Goal: Navigation & Orientation: Understand site structure

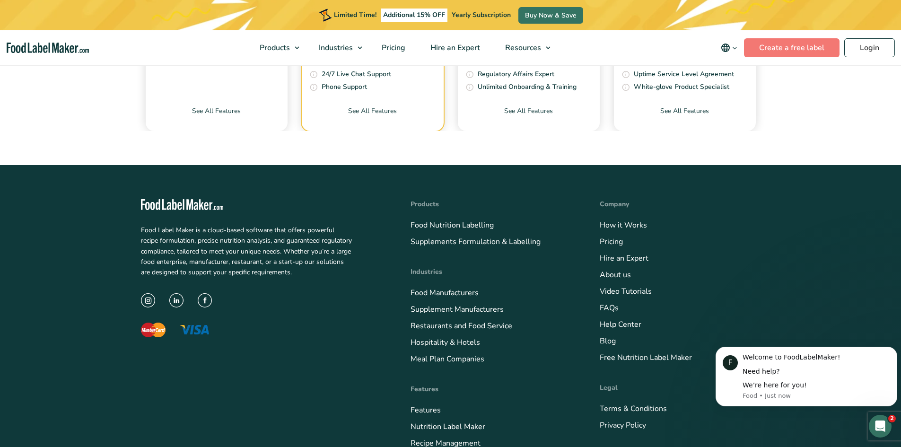
scroll to position [3455, 0]
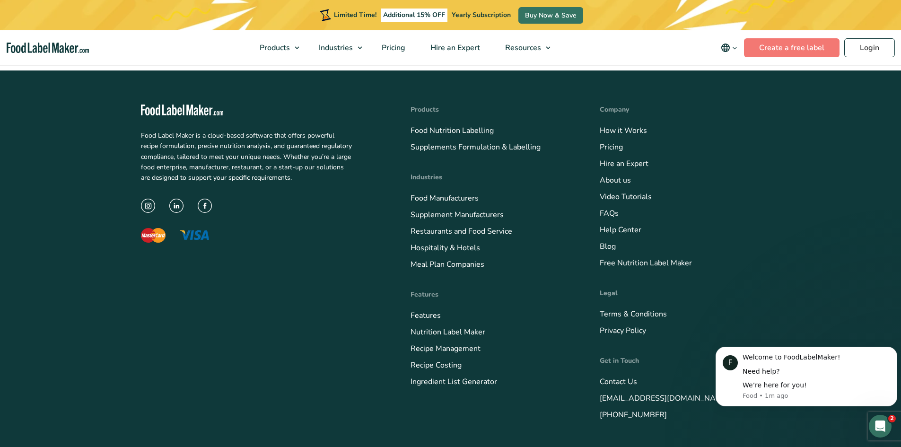
click at [219, 36] on link "See All Features" at bounding box center [217, 23] width 142 height 25
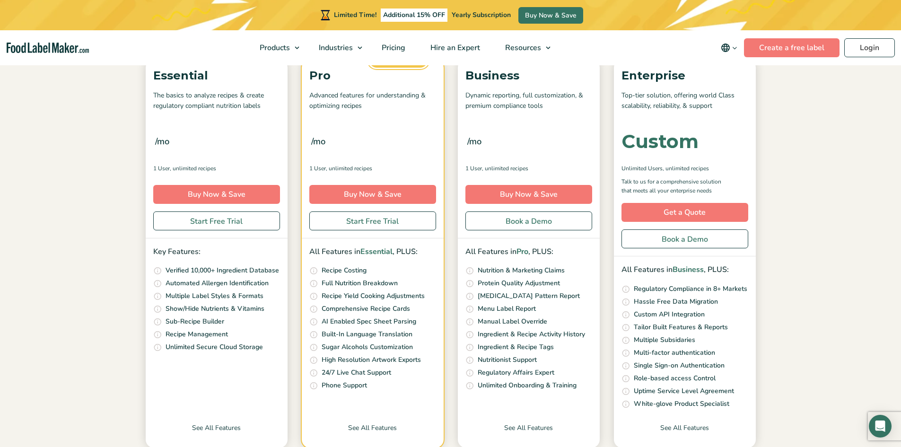
scroll to position [237, 0]
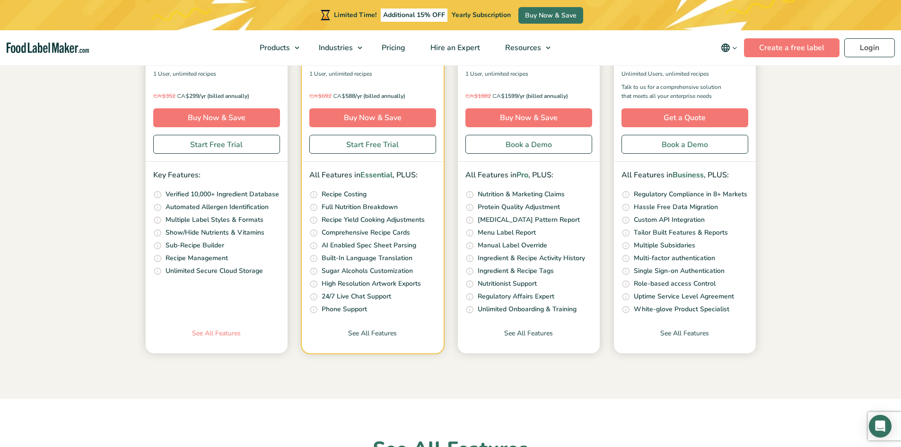
click at [218, 332] on link "See All Features" at bounding box center [217, 340] width 142 height 25
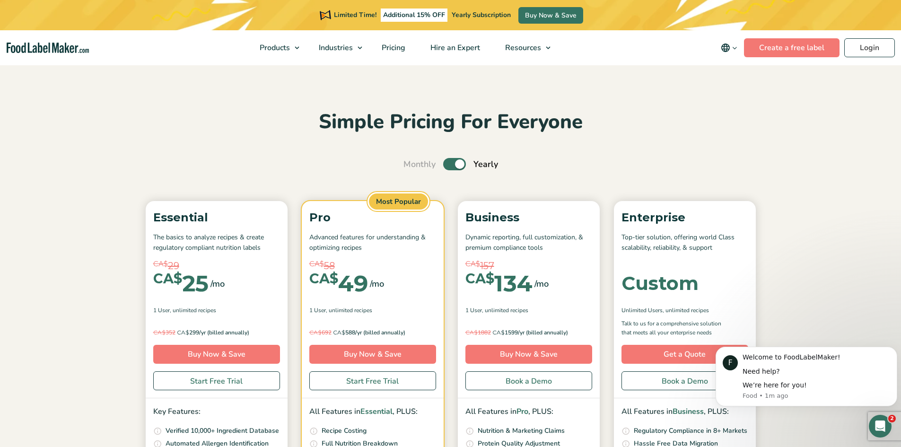
click at [77, 55] on nav "Products Food Nutrition Labelling Supplements Formulation & Labelling Industrie…" at bounding box center [450, 47] width 901 height 35
click at [65, 50] on img "main navigation" at bounding box center [48, 48] width 82 height 11
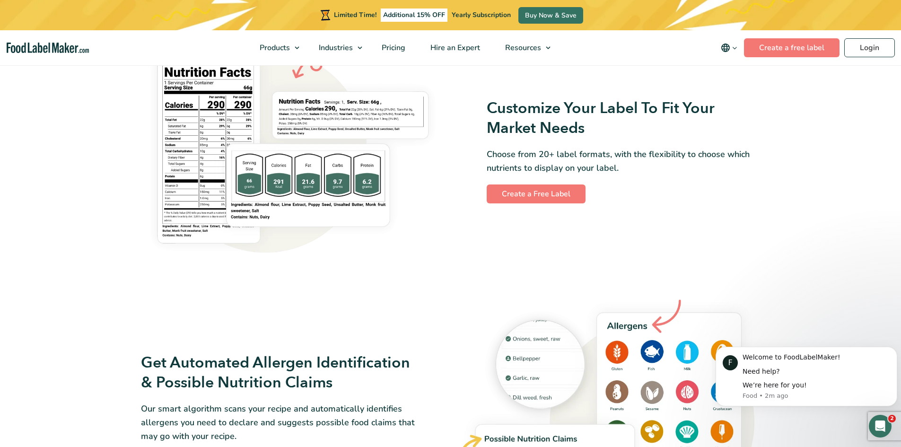
scroll to position [710, 0]
